Goal: Transaction & Acquisition: Download file/media

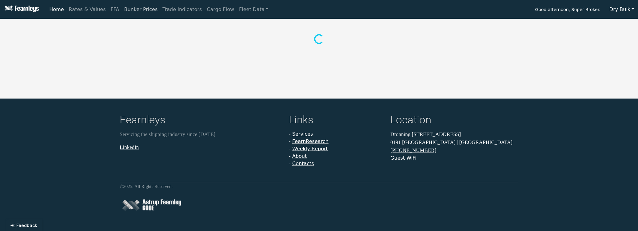
click at [143, 11] on link "Bunker Prices" at bounding box center [140, 9] width 38 height 12
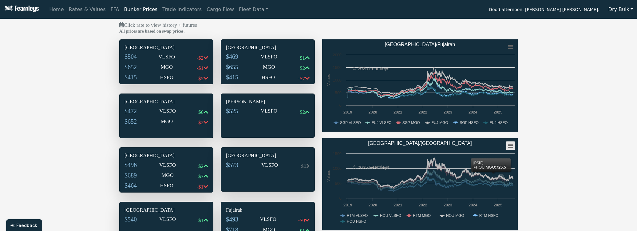
click at [511, 147] on rect "Rotterdam/Houston" at bounding box center [510, 145] width 9 height 9
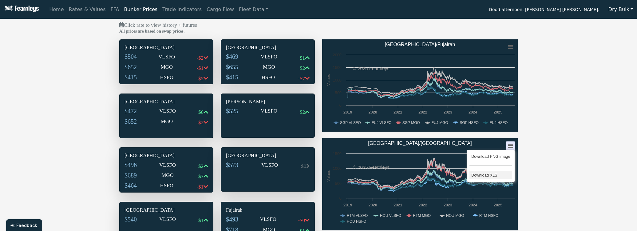
click at [493, 174] on li "Download XLS" at bounding box center [490, 175] width 43 height 9
click at [42, 88] on div "Click rate to view history + futures All prices are based on swap prices. Singa…" at bounding box center [318, 178] width 637 height 314
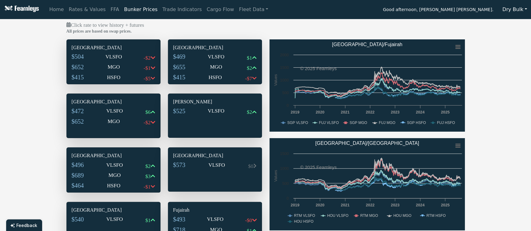
click at [19, 97] on div "Click rate to view history + futures All prices are based on swap prices. Singa…" at bounding box center [265, 178] width 531 height 314
